Goal: Task Accomplishment & Management: Complete application form

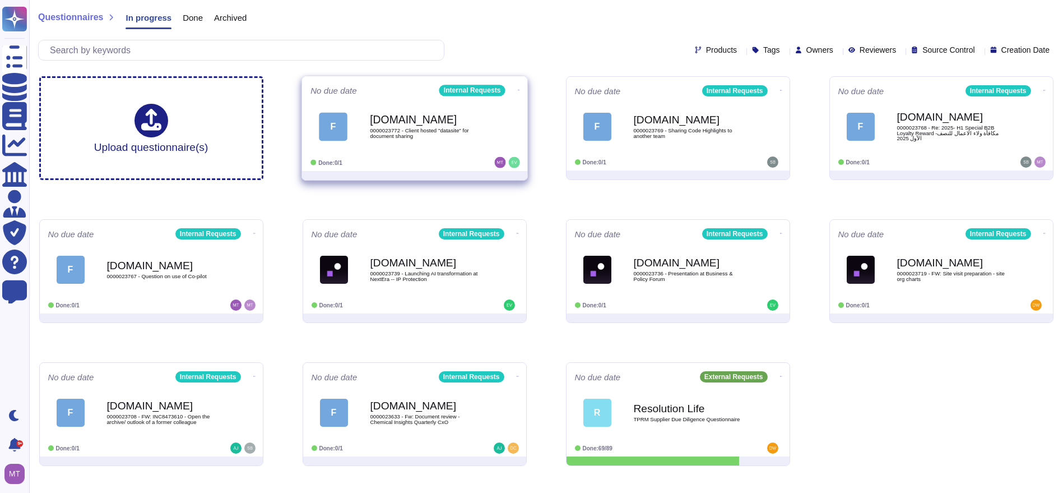
click at [401, 128] on span "0000023772 - Client hosted "datasite" for document sharing" at bounding box center [426, 133] width 113 height 11
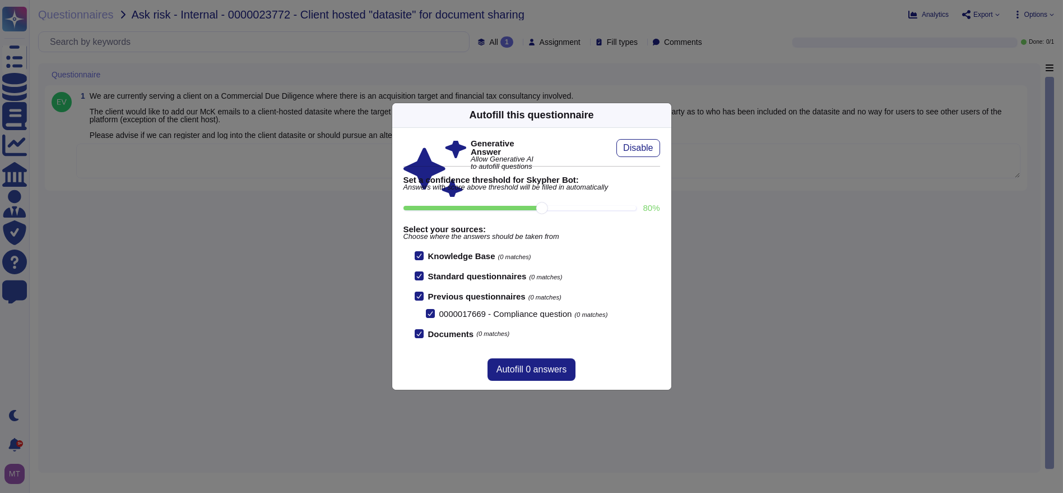
click at [665, 115] on icon at bounding box center [665, 115] width 0 height 0
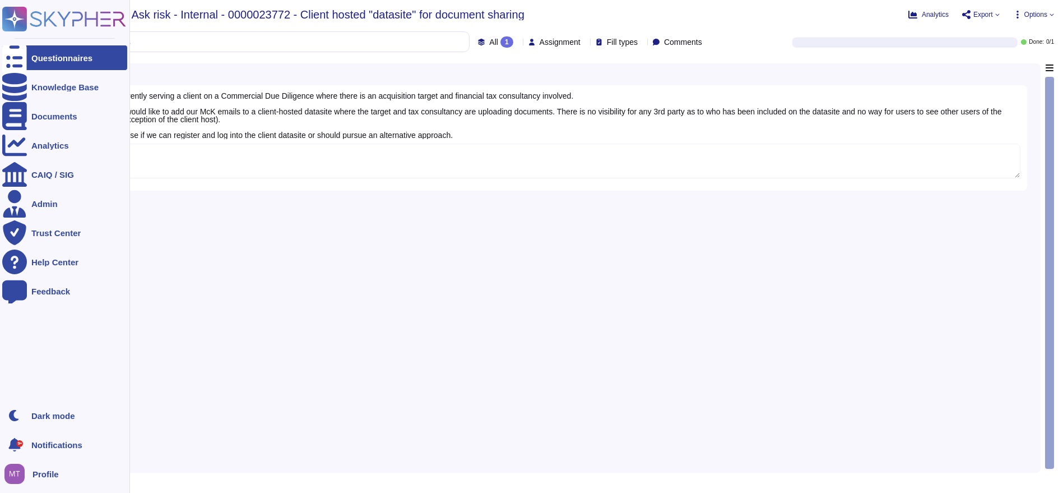
click at [21, 58] on div at bounding box center [14, 57] width 25 height 25
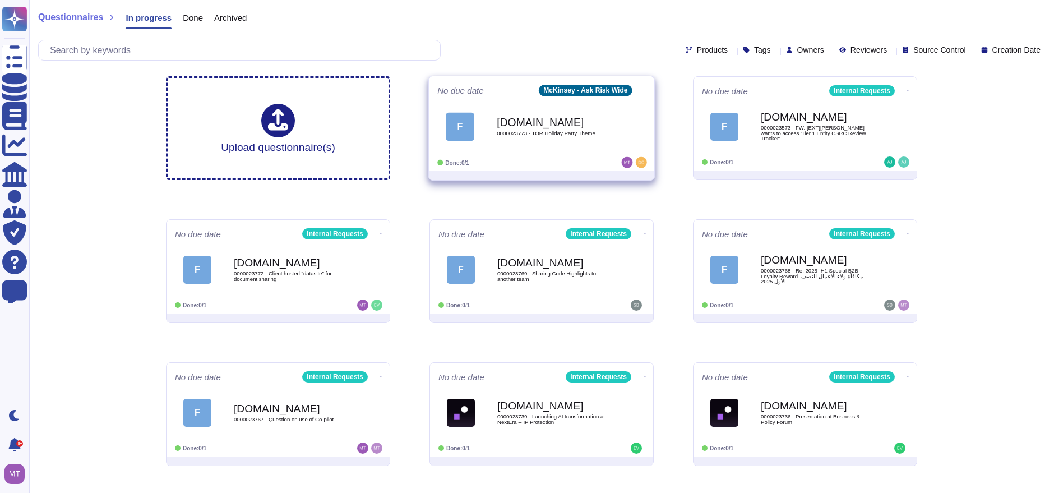
click at [534, 122] on b "Force.com" at bounding box center [553, 122] width 113 height 11
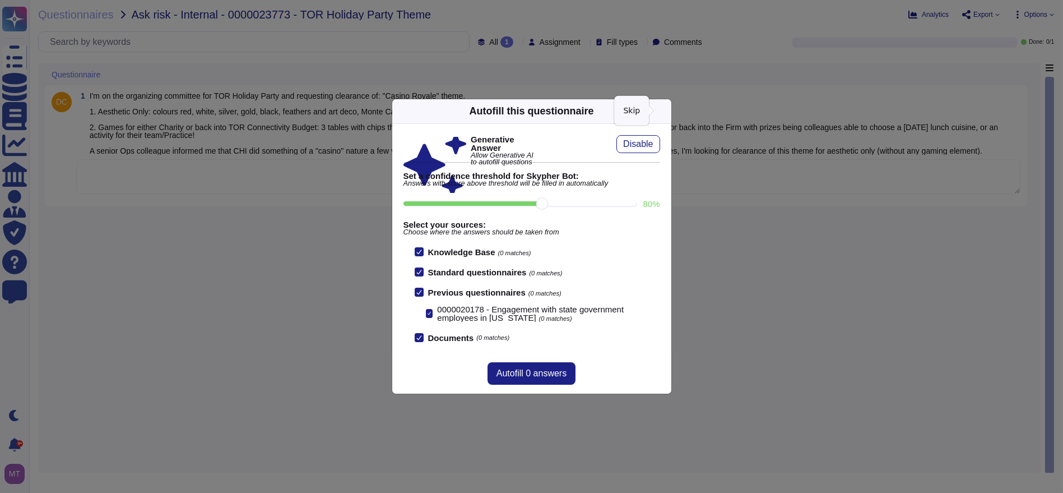
click at [665, 111] on icon at bounding box center [665, 111] width 0 height 0
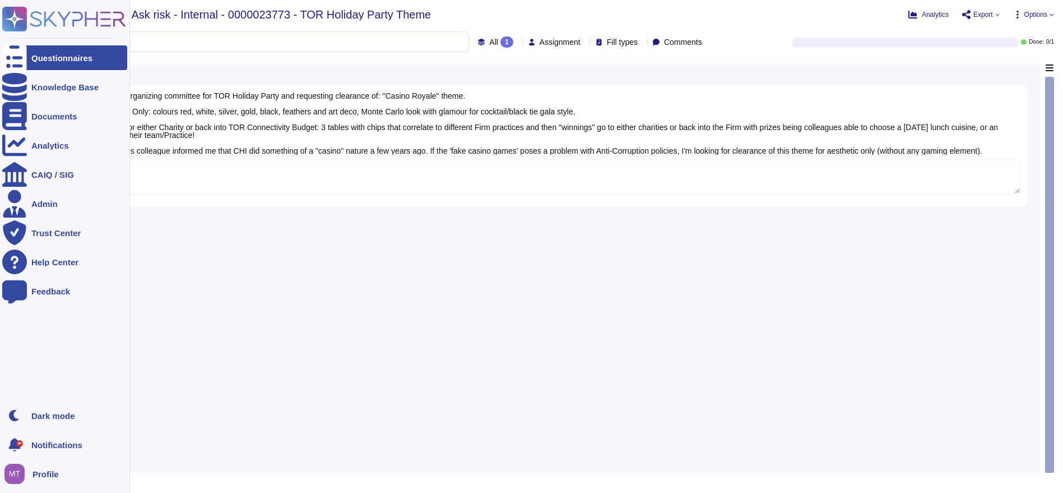
click at [22, 58] on div at bounding box center [14, 57] width 25 height 25
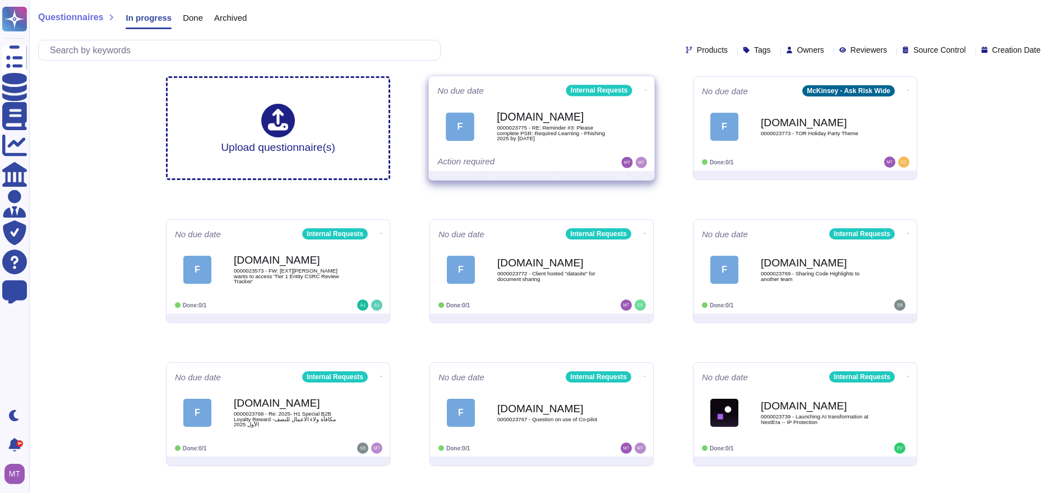
click at [524, 157] on div "Action required" at bounding box center [506, 162] width 139 height 11
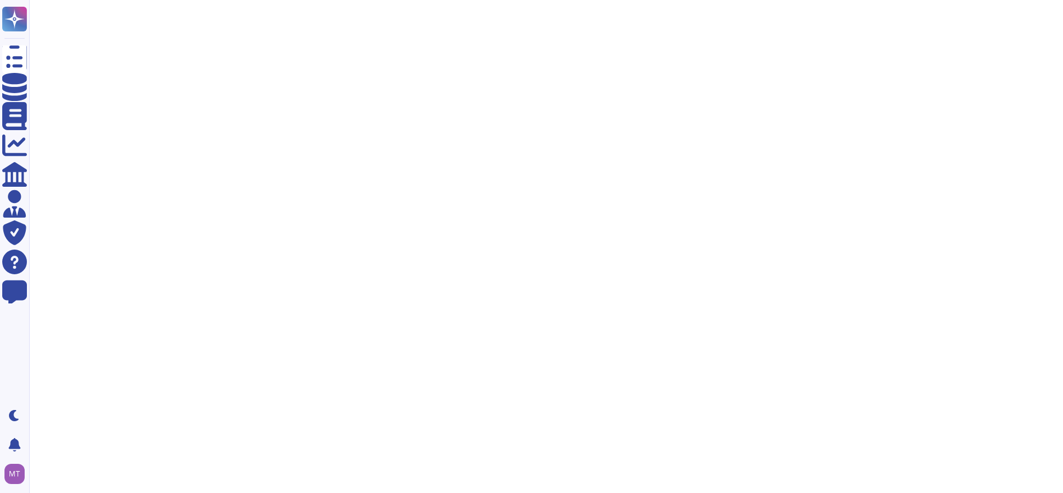
drag, startPoint x: 571, startPoint y: 0, endPoint x: 538, endPoint y: 86, distance: 92.2
click at [538, 67] on html "Questionnaires Knowledge Base Documents Analytics CAIQ / SIG Admin Trust Center…" at bounding box center [531, 33] width 1063 height 67
click at [145, 62] on div at bounding box center [546, 39] width 1034 height 56
click at [301, 67] on html "Questionnaires Knowledge Base Documents Analytics CAIQ / SIG Admin Trust Center…" at bounding box center [531, 33] width 1063 height 67
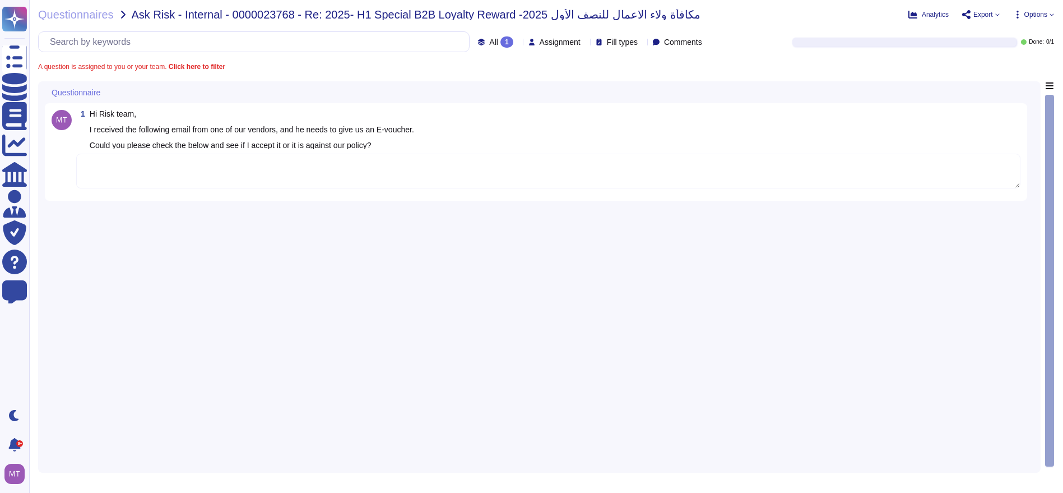
click at [166, 167] on textarea at bounding box center [548, 171] width 945 height 35
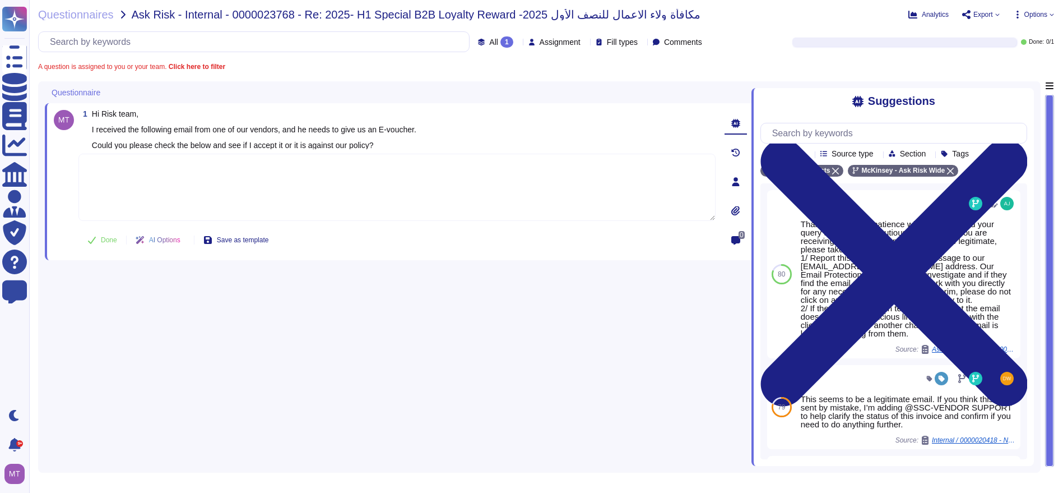
paste textarea "Thank you for your diligence on this matter. The Firm’s Anti-Corruption Procedu…"
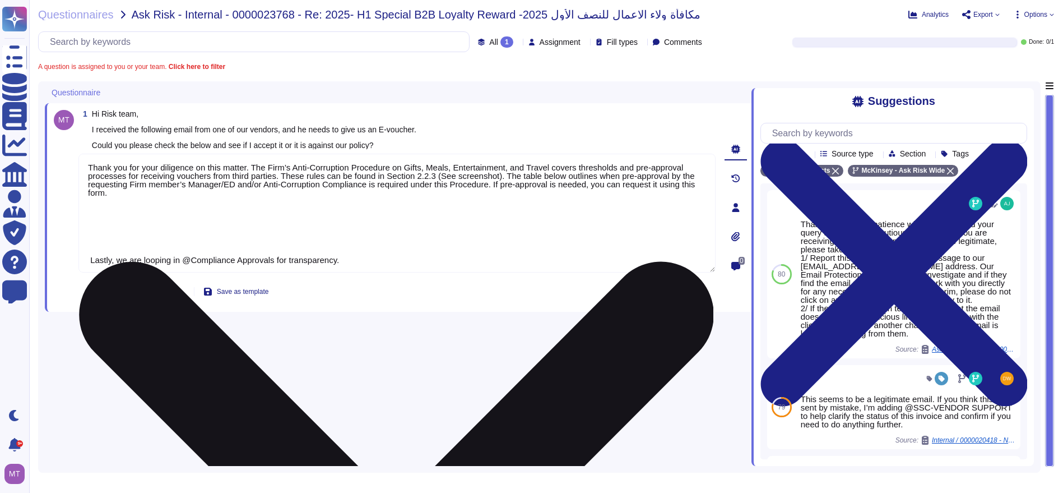
click at [92, 257] on textarea "Thank you for your diligence on this matter. The Firm’s Anti-Corruption Procedu…" at bounding box center [396, 213] width 637 height 119
click at [91, 260] on textarea "Thank you for your diligence on this matter. The Firm’s Anti-Corruption Procedu…" at bounding box center [396, 213] width 637 height 119
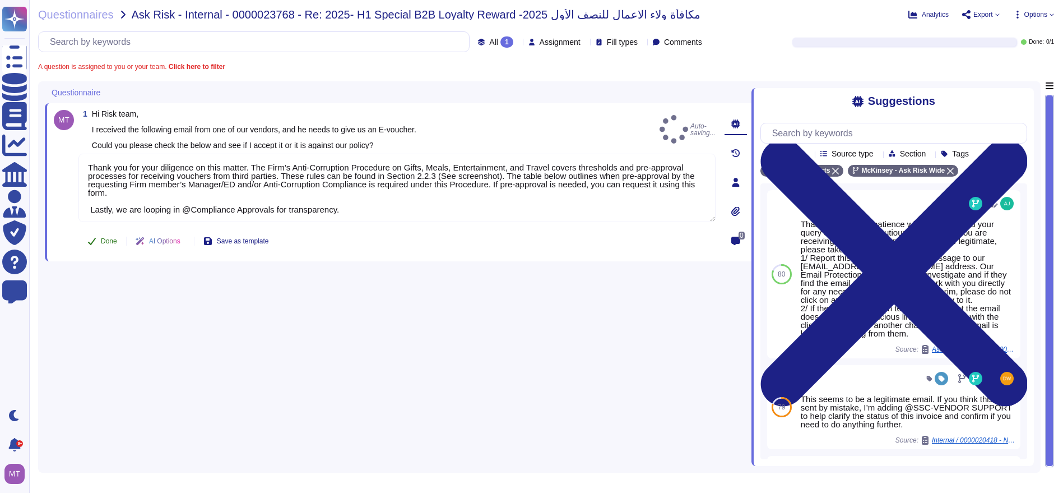
type textarea "Thank you for your diligence on this matter. The Firm’s Anti-Corruption Procedu…"
click at [112, 240] on span "Done" at bounding box center [109, 241] width 16 height 7
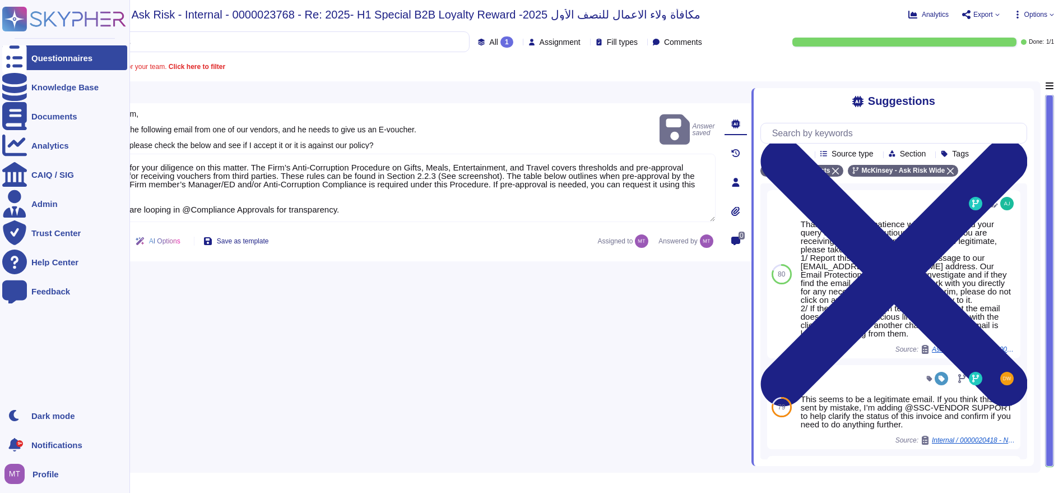
click at [21, 60] on div at bounding box center [14, 57] width 25 height 25
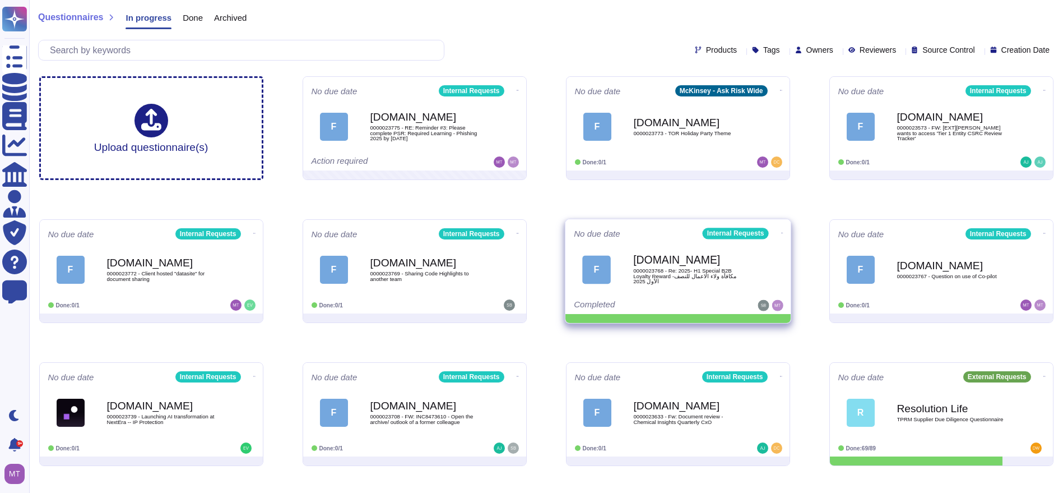
click at [781, 232] on icon at bounding box center [782, 233] width 2 height 3
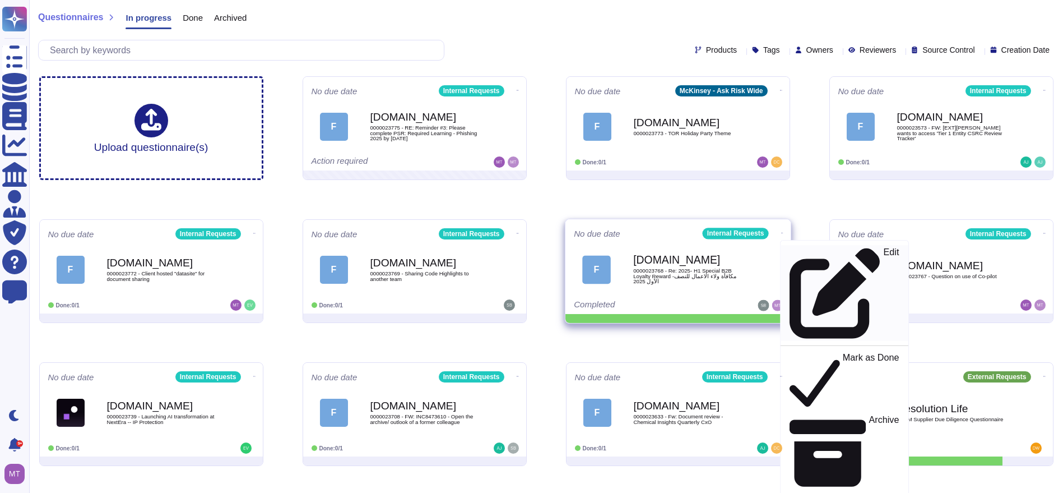
click at [793, 252] on div "Edit" at bounding box center [843, 292] width 109 height 91
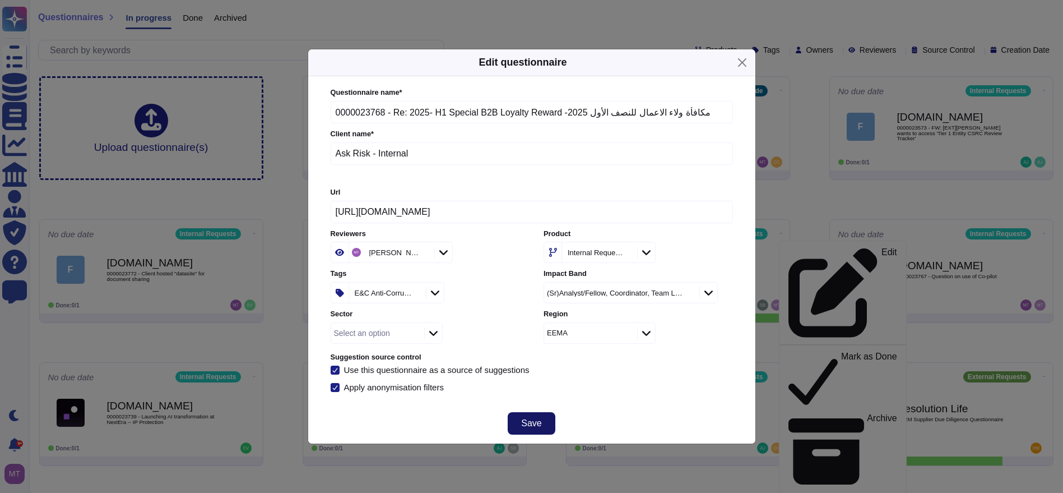
click at [540, 414] on button "Save" at bounding box center [531, 423] width 47 height 22
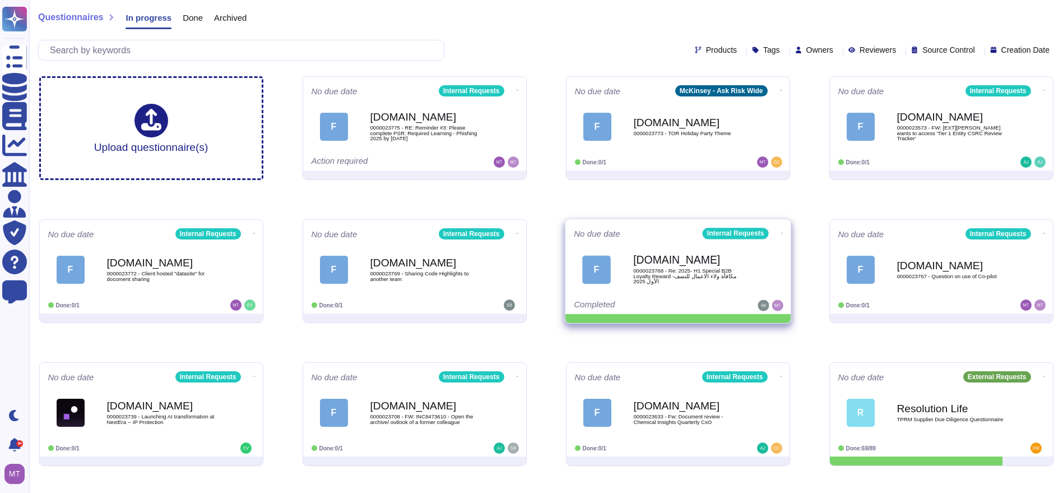
click at [781, 232] on icon at bounding box center [782, 233] width 2 height 3
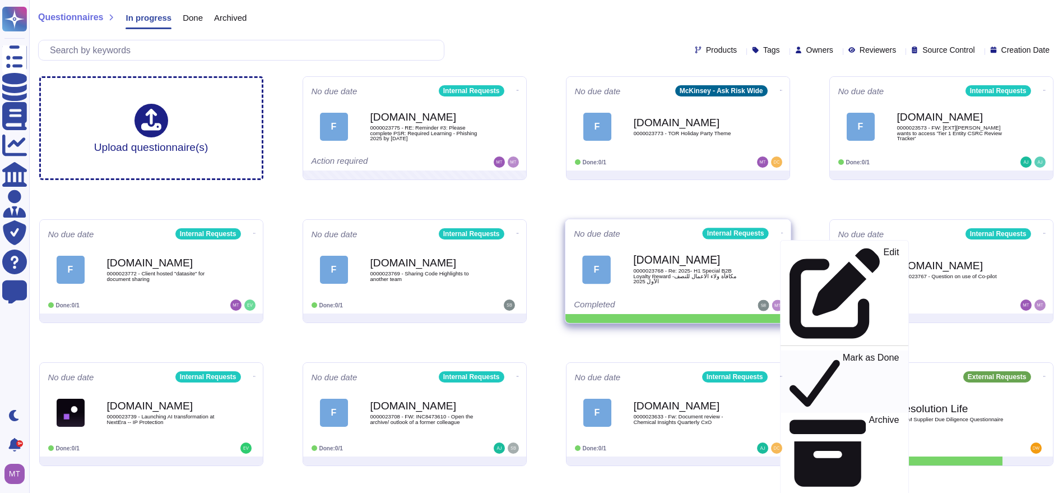
click at [789, 353] on icon at bounding box center [814, 382] width 50 height 58
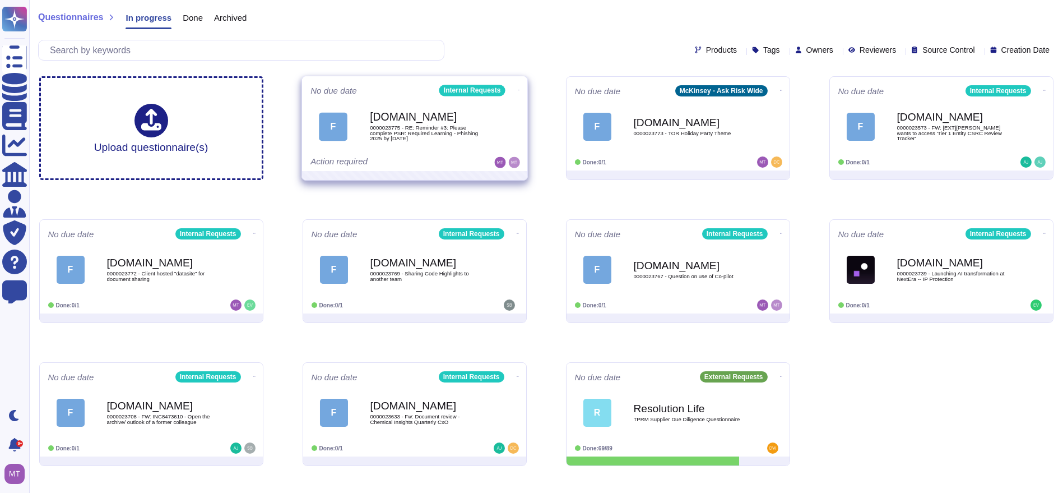
click at [493, 113] on span "F Force.com 0000023775 - RE: Reminder #3: Please complete PSR: Required Learnin…" at bounding box center [415, 126] width 209 height 45
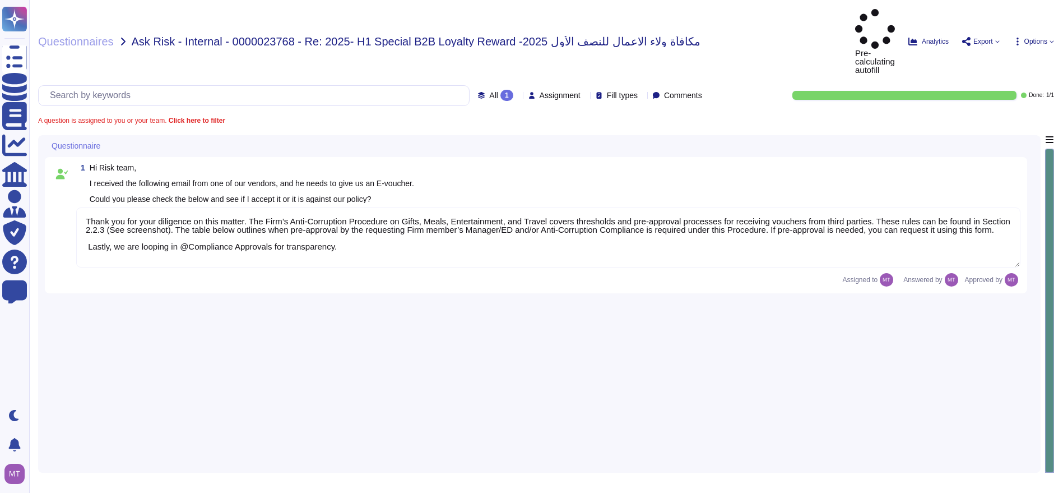
type textarea "Thank you for your diligence on this matter. The Firm’s Anti-Corruption Procedu…"
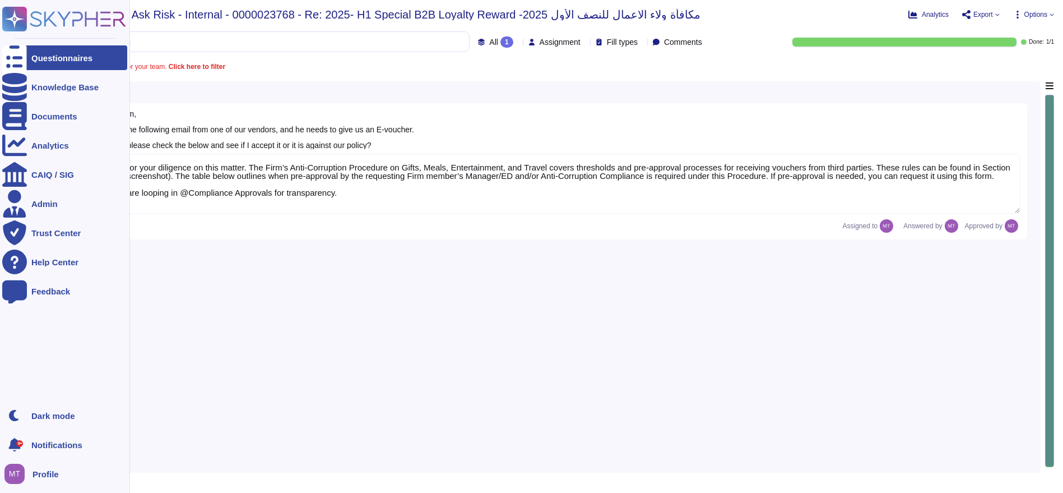
click at [19, 57] on icon at bounding box center [14, 57] width 25 height 33
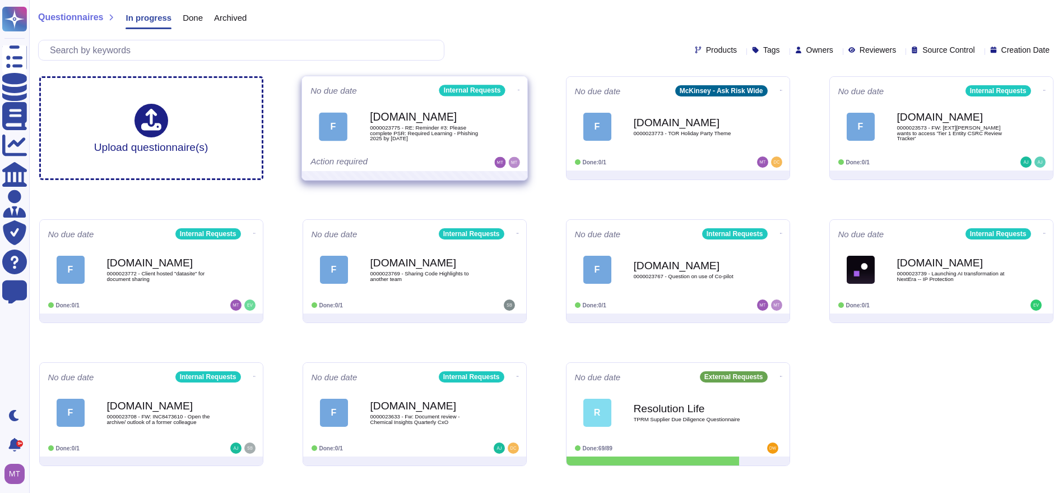
click at [517, 89] on icon at bounding box center [518, 90] width 2 height 3
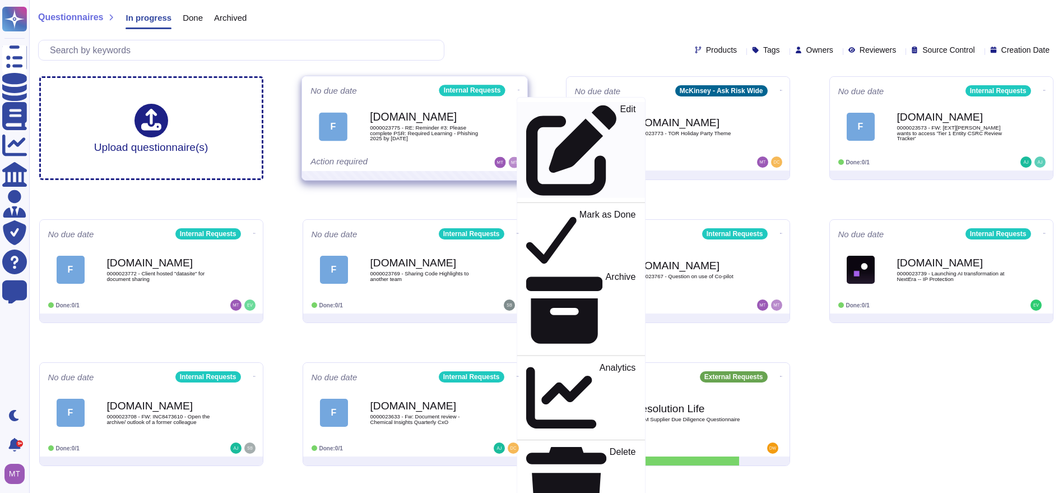
click at [547, 109] on div "Edit" at bounding box center [580, 149] width 109 height 91
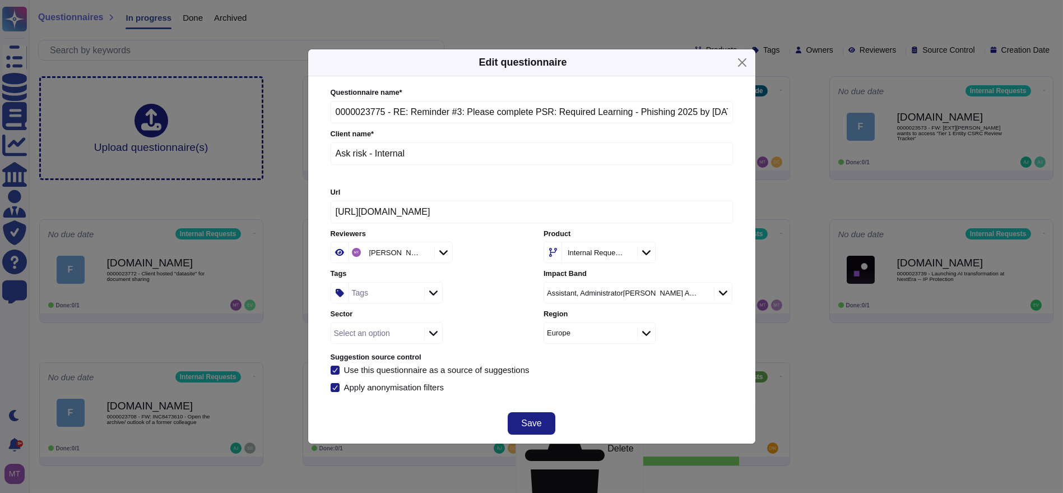
click at [380, 293] on div "Tags" at bounding box center [385, 293] width 72 height 20
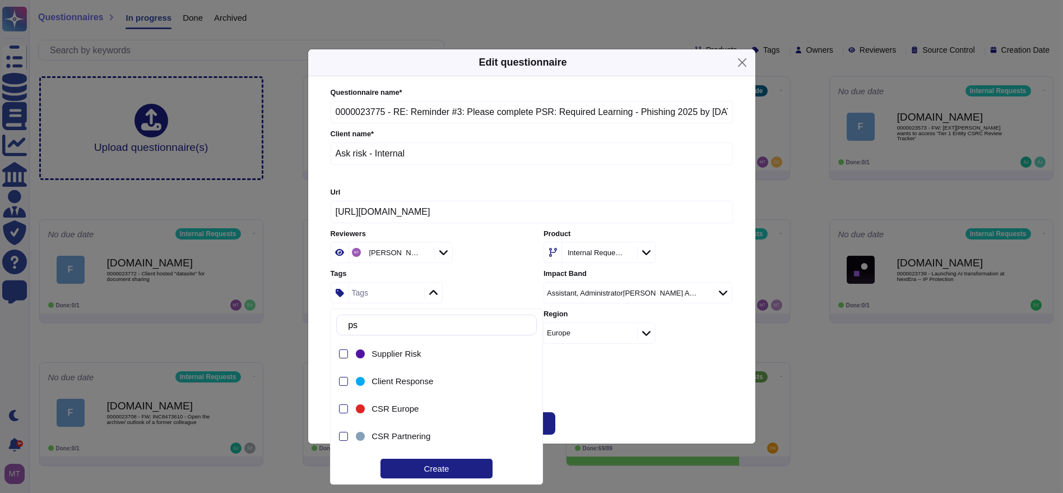
type input "p"
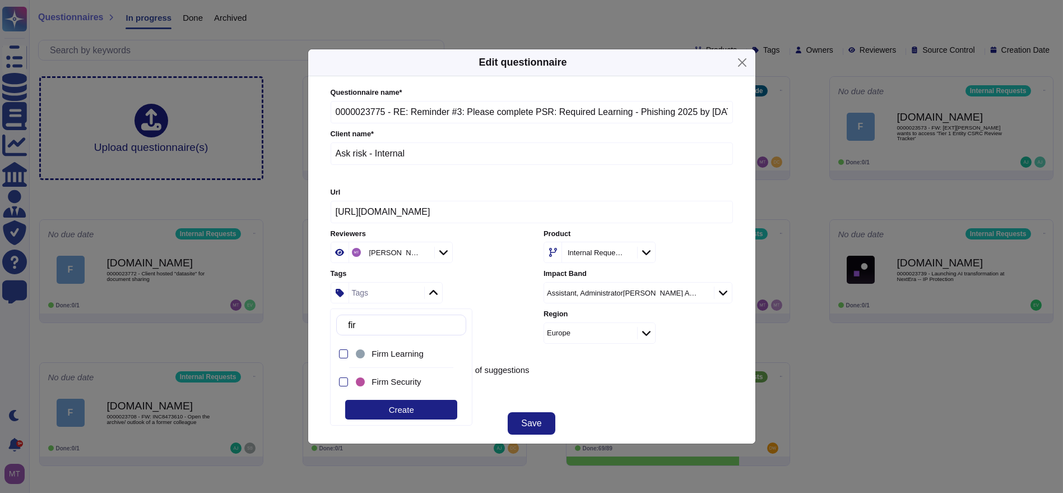
type input "firm"
drag, startPoint x: 397, startPoint y: 355, endPoint x: 415, endPoint y: 345, distance: 20.1
click at [398, 356] on span "Firm Learning" at bounding box center [398, 354] width 52 height 10
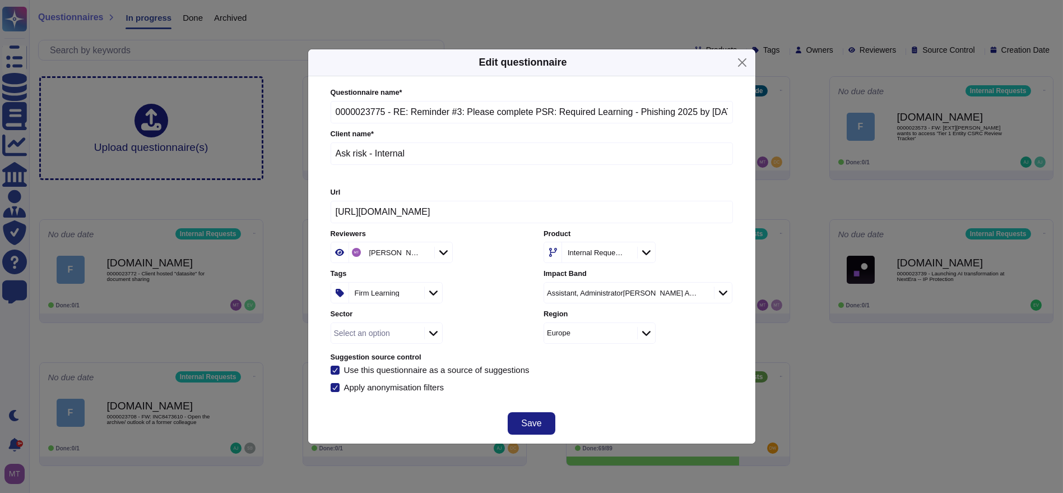
click at [490, 288] on div "Firm Learning" at bounding box center [425, 292] width 189 height 21
click at [533, 422] on span "Save" at bounding box center [531, 423] width 20 height 9
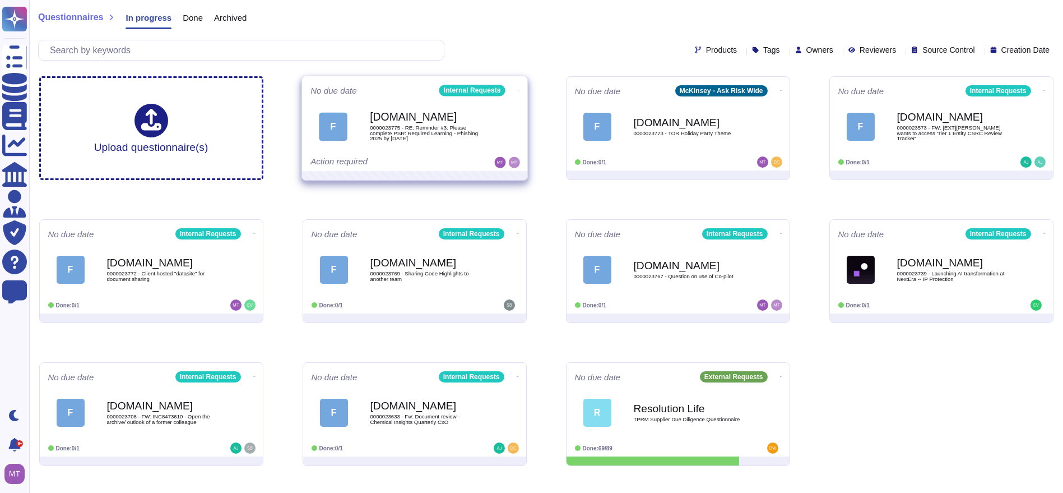
click at [517, 89] on icon at bounding box center [518, 90] width 2 height 3
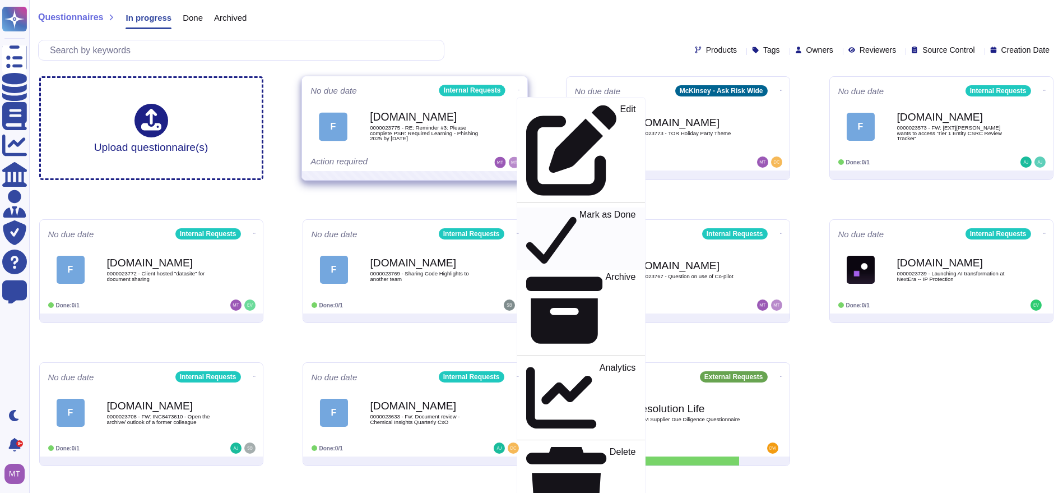
click at [540, 207] on link "Mark as Done" at bounding box center [581, 238] width 128 height 62
